Goal: Information Seeking & Learning: Learn about a topic

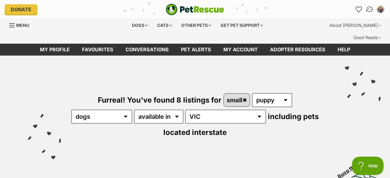
click at [371, 12] on img "Conversations" at bounding box center [370, 9] width 8 height 8
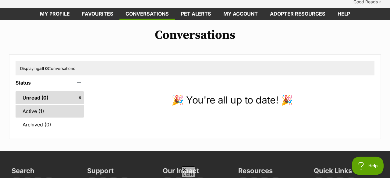
click at [51, 104] on link "Active (1)" at bounding box center [50, 110] width 68 height 13
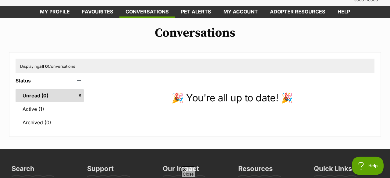
scroll to position [38, 0]
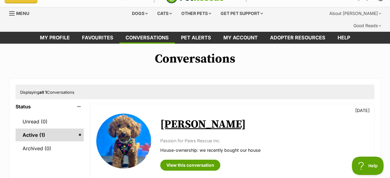
click at [171, 117] on link "[PERSON_NAME]" at bounding box center [203, 124] width 86 height 14
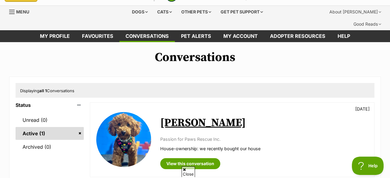
scroll to position [15, 0]
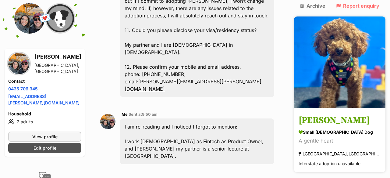
scroll to position [898, 0]
click at [328, 114] on h3 "[PERSON_NAME]" at bounding box center [340, 121] width 82 height 14
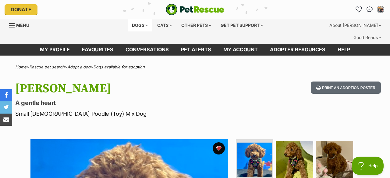
click at [148, 24] on div "Dogs" at bounding box center [140, 25] width 24 height 12
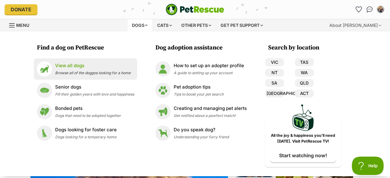
click at [73, 66] on p "View all dogs" at bounding box center [93, 65] width 76 height 7
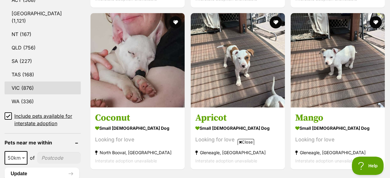
scroll to position [373, 0]
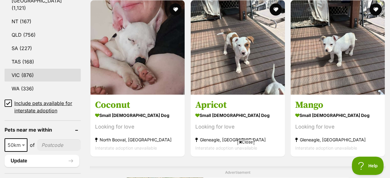
click at [30, 69] on link "VIC (876)" at bounding box center [43, 75] width 76 height 13
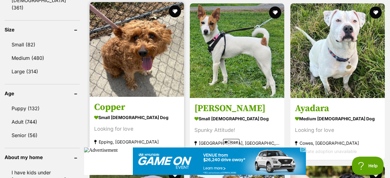
click at [129, 55] on img at bounding box center [137, 49] width 94 height 94
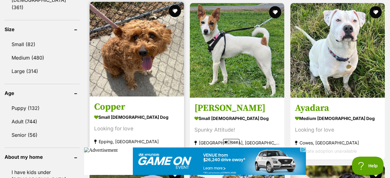
scroll to position [591, 0]
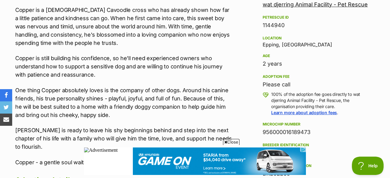
scroll to position [387, 0]
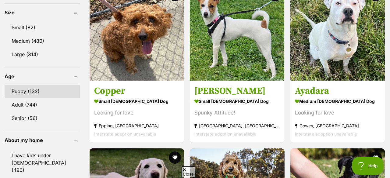
scroll to position [608, 0]
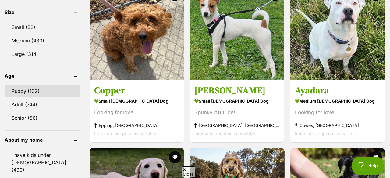
click at [36, 84] on link "Puppy (132)" at bounding box center [42, 90] width 75 height 13
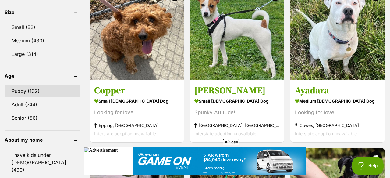
scroll to position [0, 0]
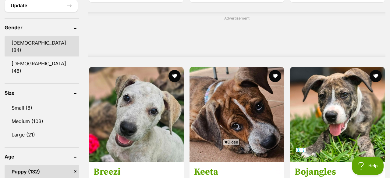
scroll to position [530, 0]
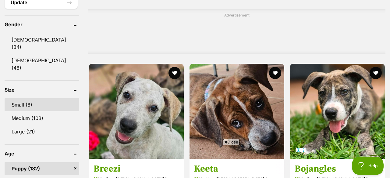
click at [34, 98] on link "Small (8)" at bounding box center [42, 104] width 75 height 13
